Goal: Find specific page/section: Find specific page/section

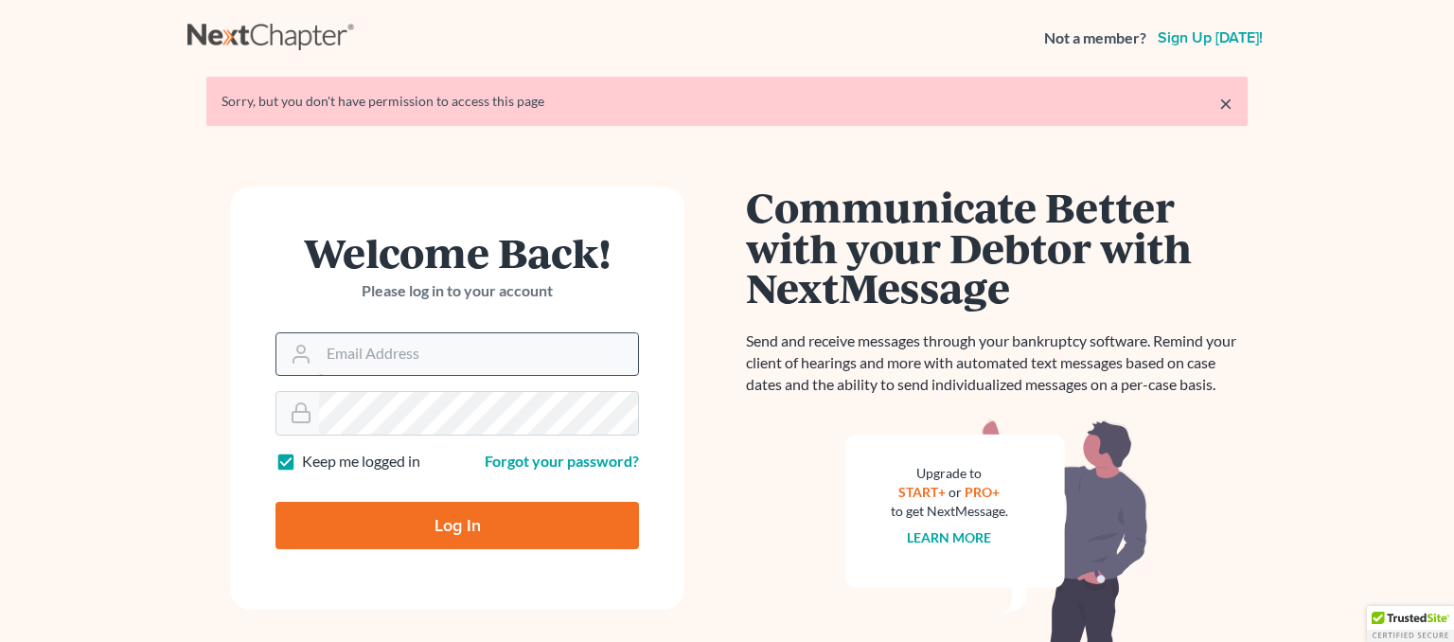
drag, startPoint x: 0, startPoint y: 0, endPoint x: 416, endPoint y: 365, distance: 552.8
click at [415, 381] on form "Welcome Back! Please log in to your account Email Address Password Keep me logg…" at bounding box center [457, 398] width 454 height 423
click at [416, 365] on input "Email Address" at bounding box center [478, 354] width 319 height 42
type input "[EMAIL_ADDRESS][DOMAIN_NAME]"
click at [412, 530] on input "Log In" at bounding box center [458, 525] width 364 height 47
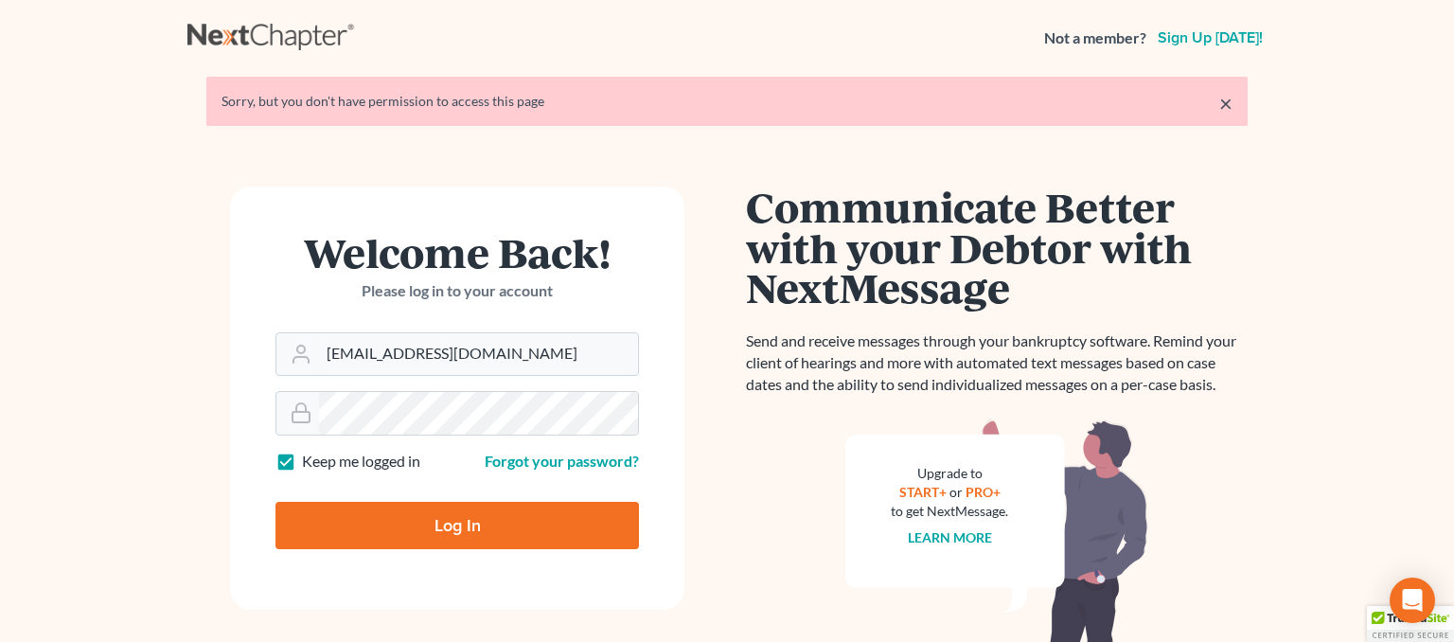
type input "Thinking..."
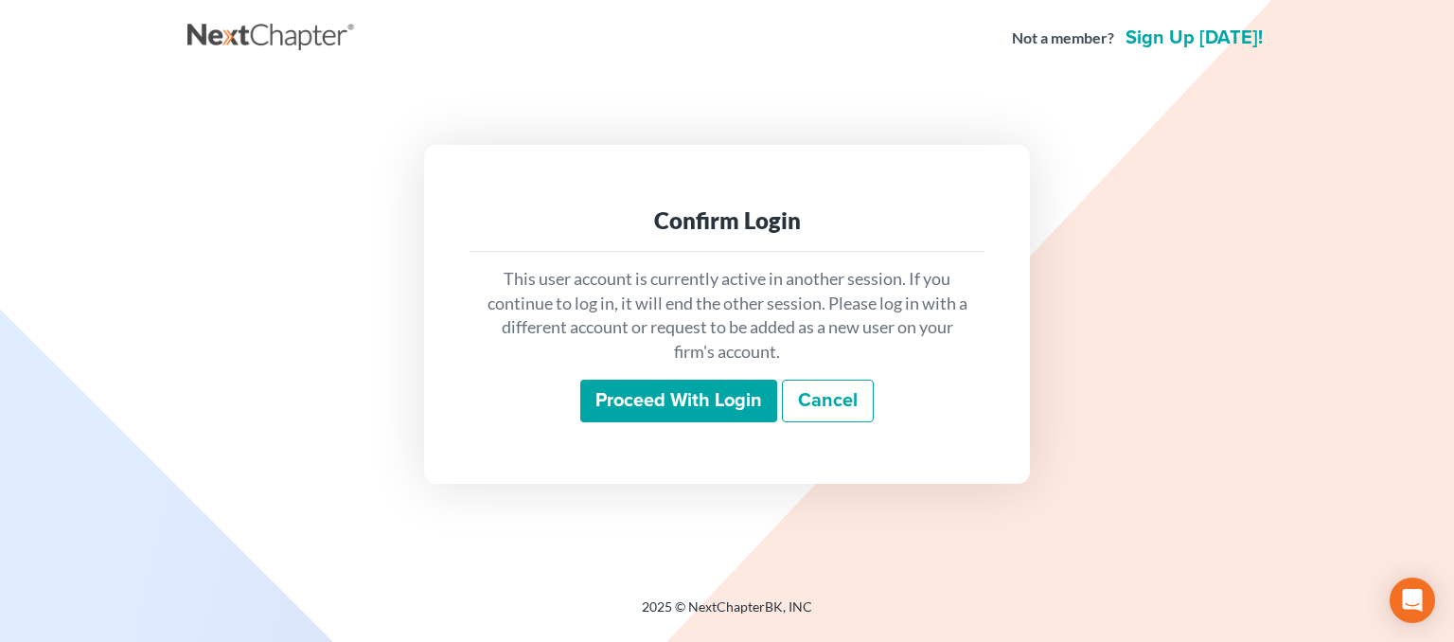
click at [636, 386] on input "Proceed with login" at bounding box center [678, 402] width 197 height 44
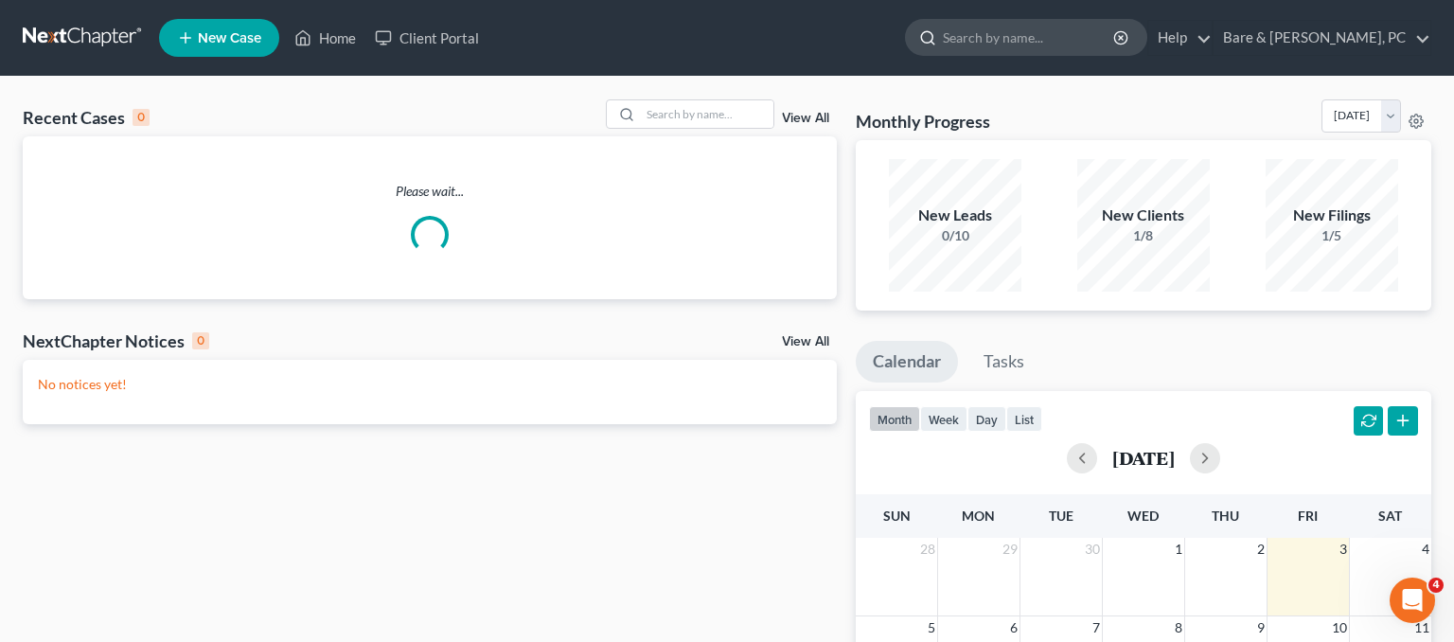
click at [1051, 41] on input "search" at bounding box center [1029, 37] width 173 height 35
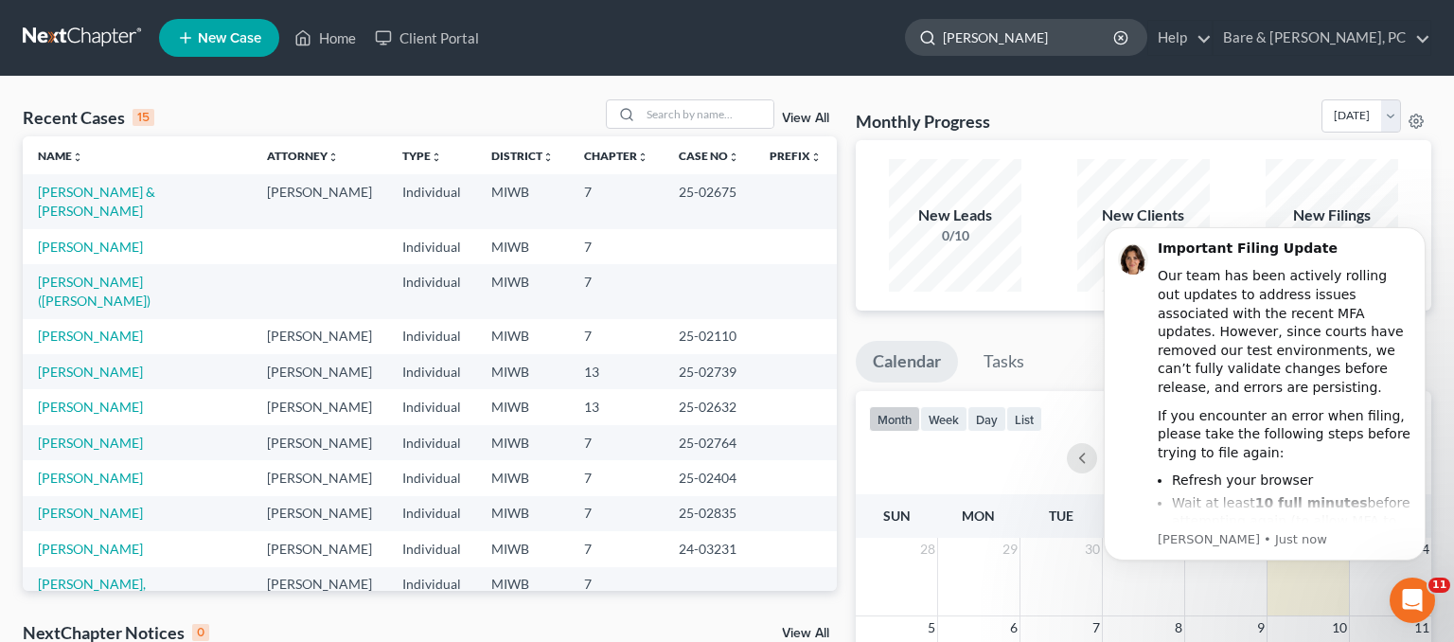
type input "danielle paul"
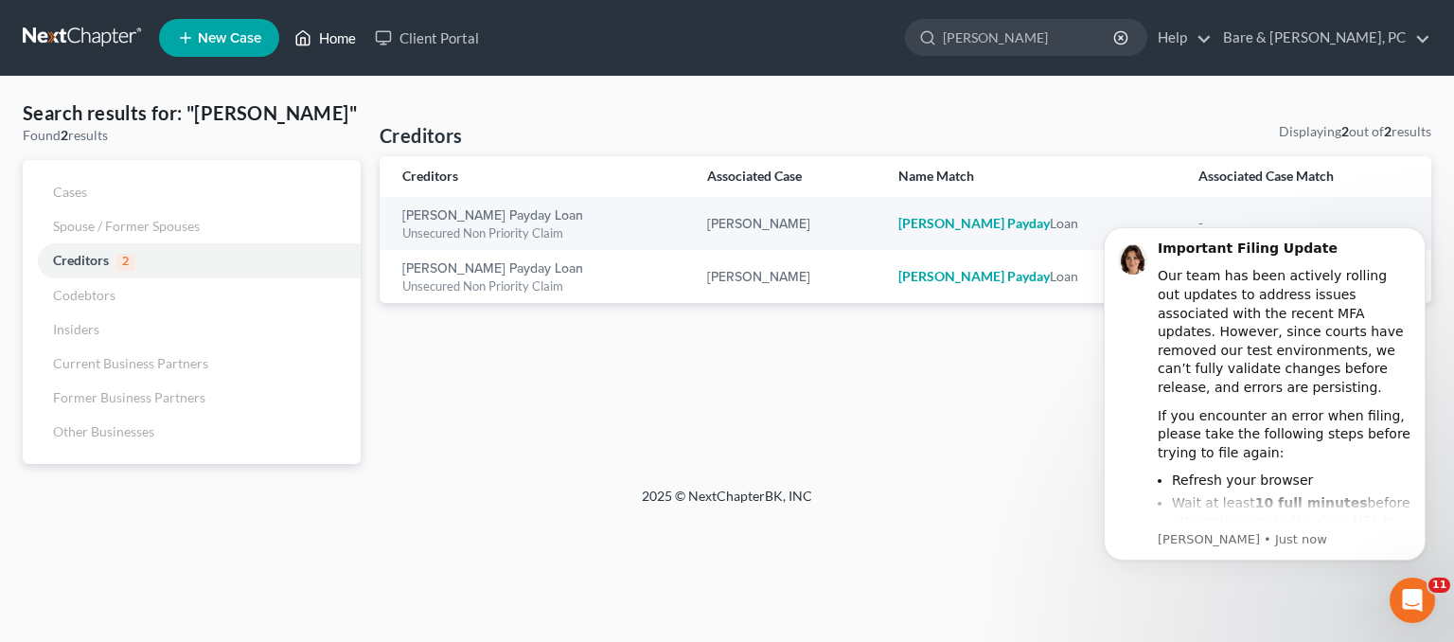
click at [320, 41] on link "Home" at bounding box center [325, 38] width 80 height 34
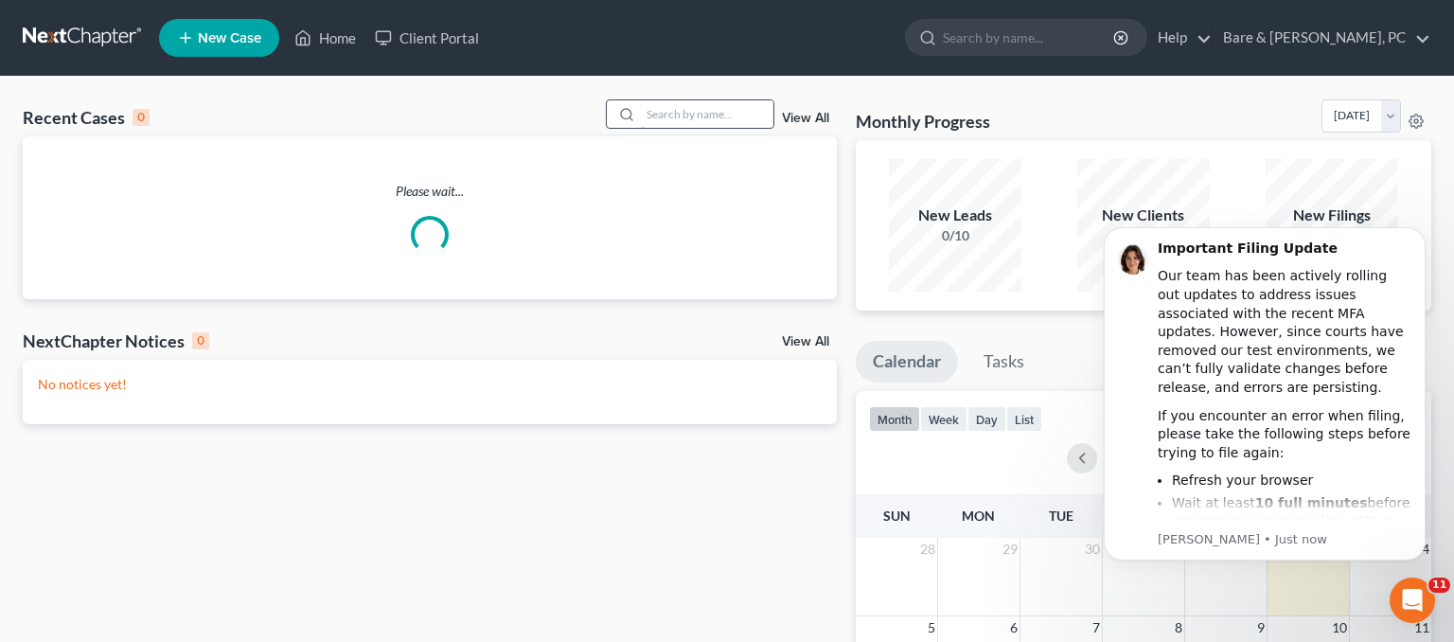
click at [668, 114] on input "search" at bounding box center [707, 113] width 133 height 27
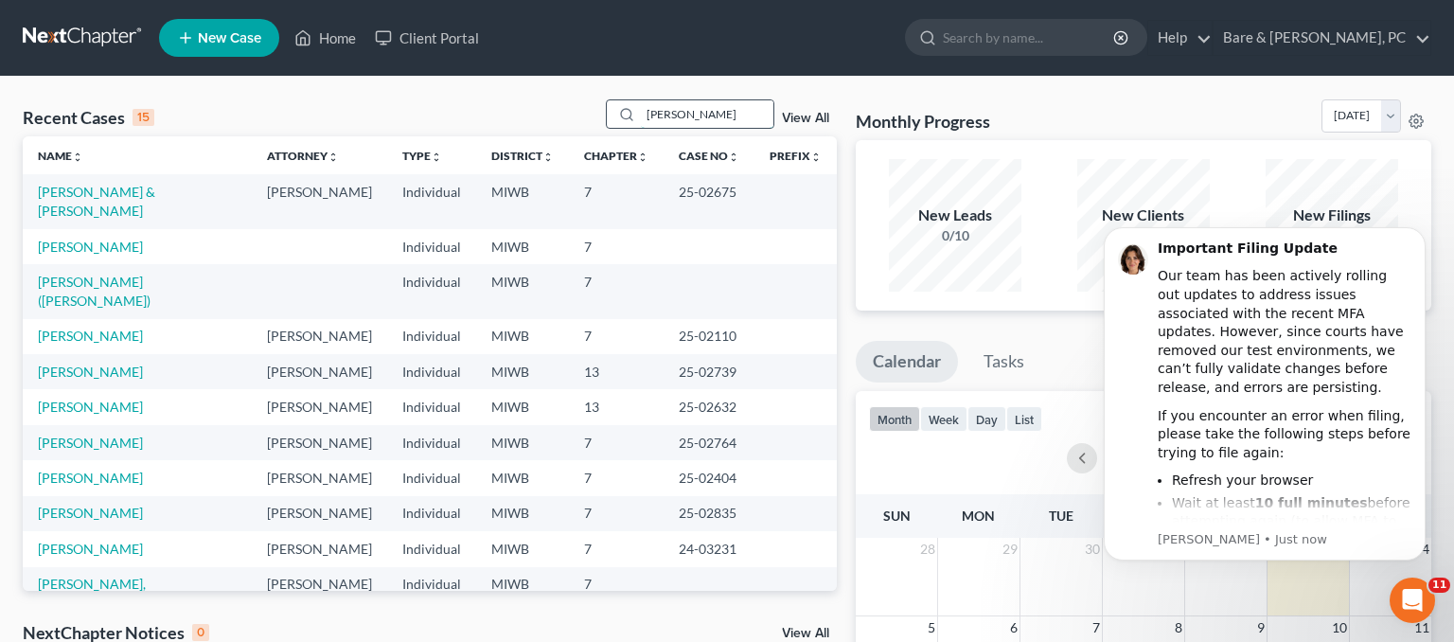
type input "danielle paul"
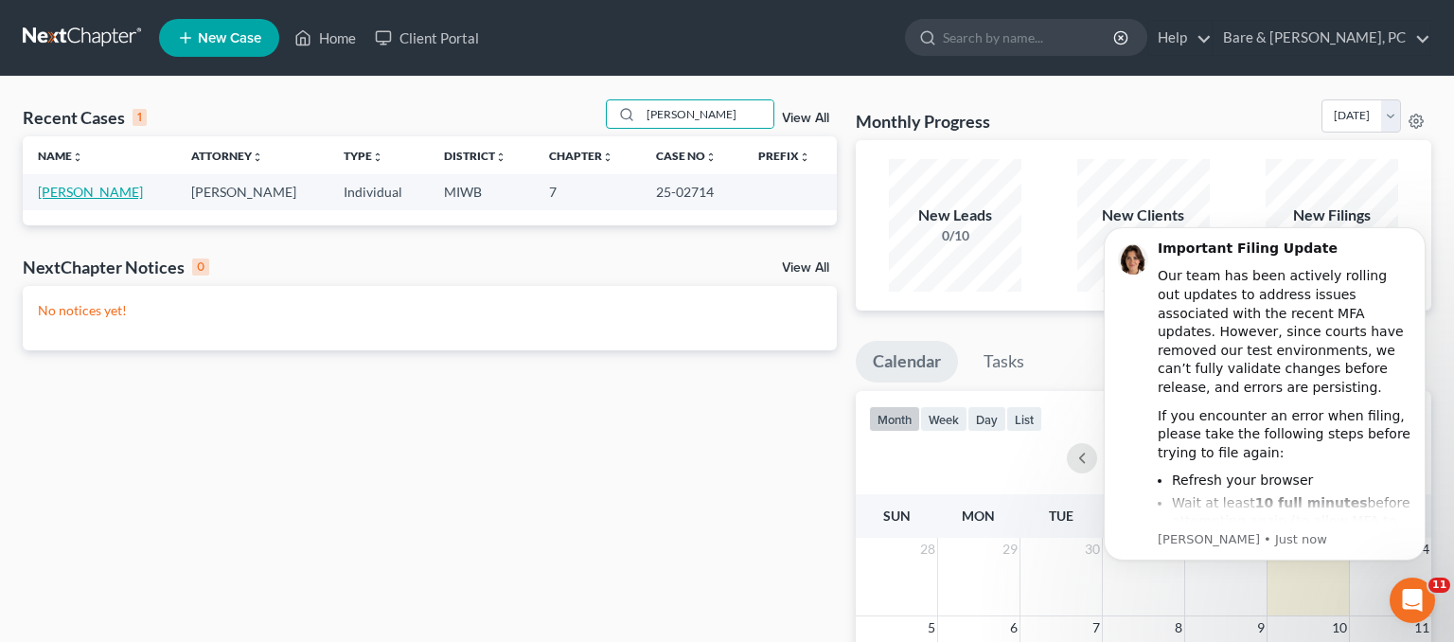
click at [98, 194] on link "Paul, Danielle" at bounding box center [90, 192] width 105 height 16
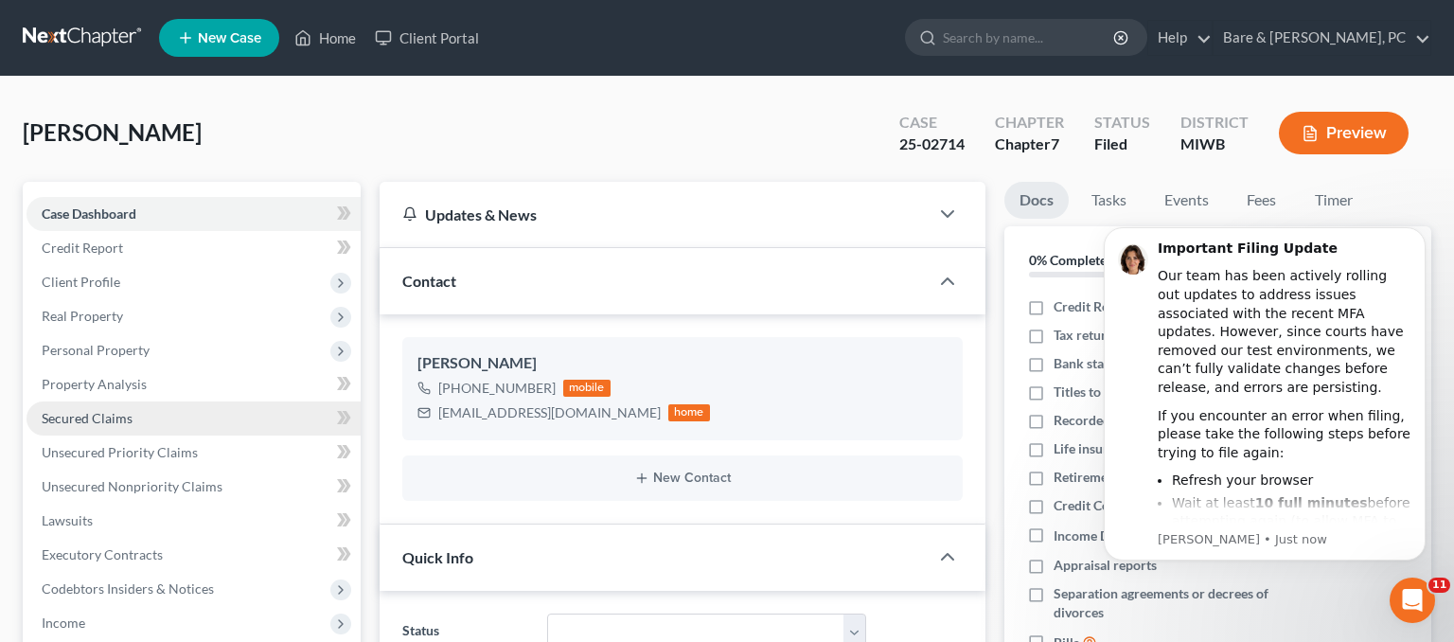
scroll to position [99, 0]
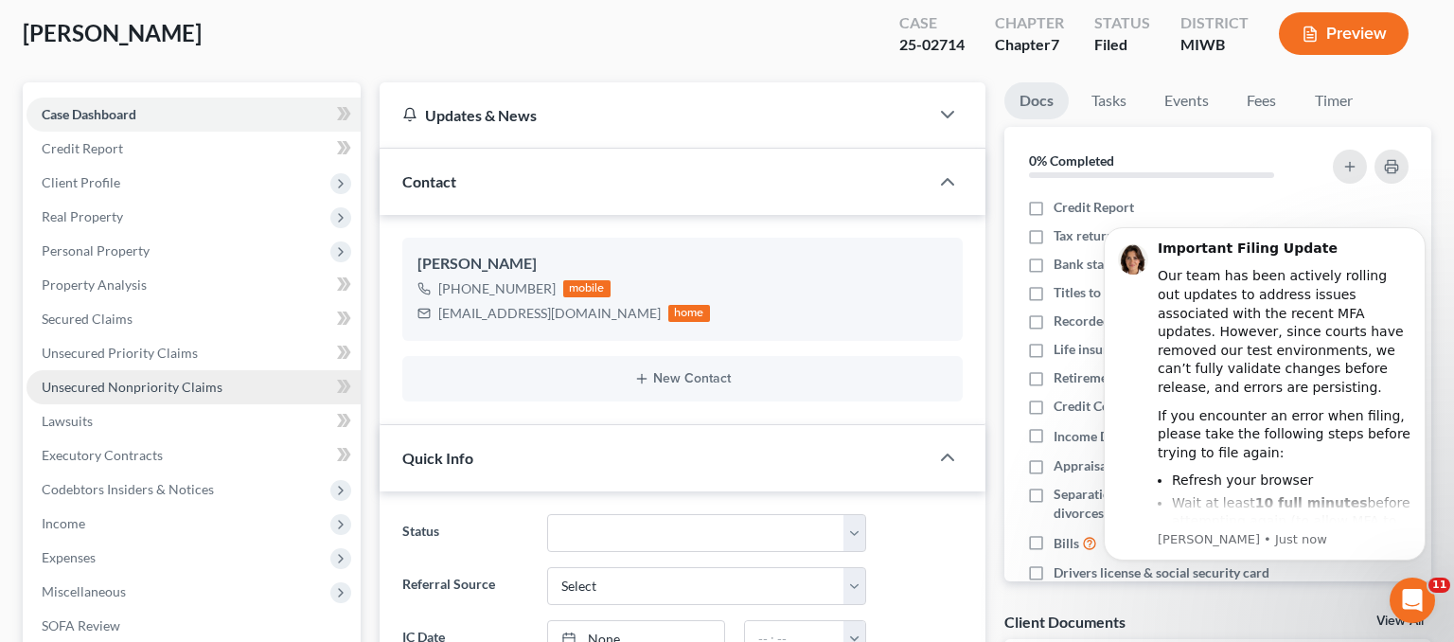
click at [95, 381] on span "Unsecured Nonpriority Claims" at bounding box center [132, 387] width 181 height 16
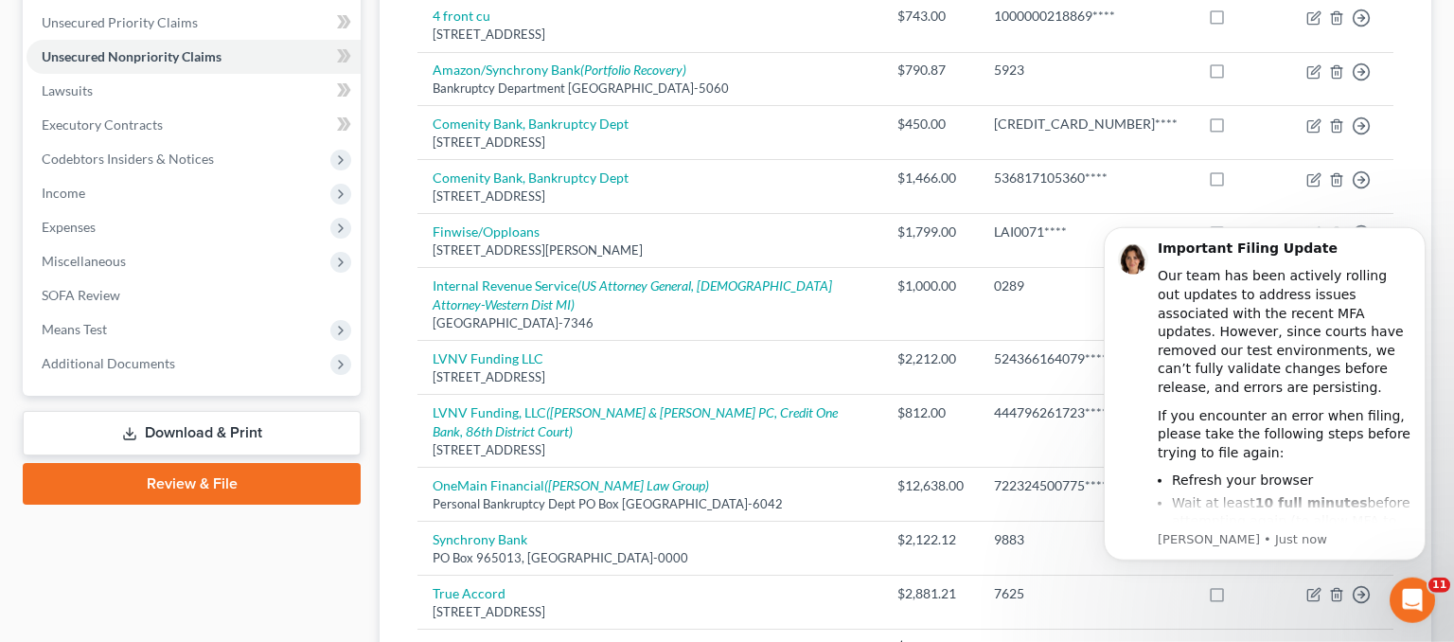
scroll to position [500, 0]
